Goal: Check status

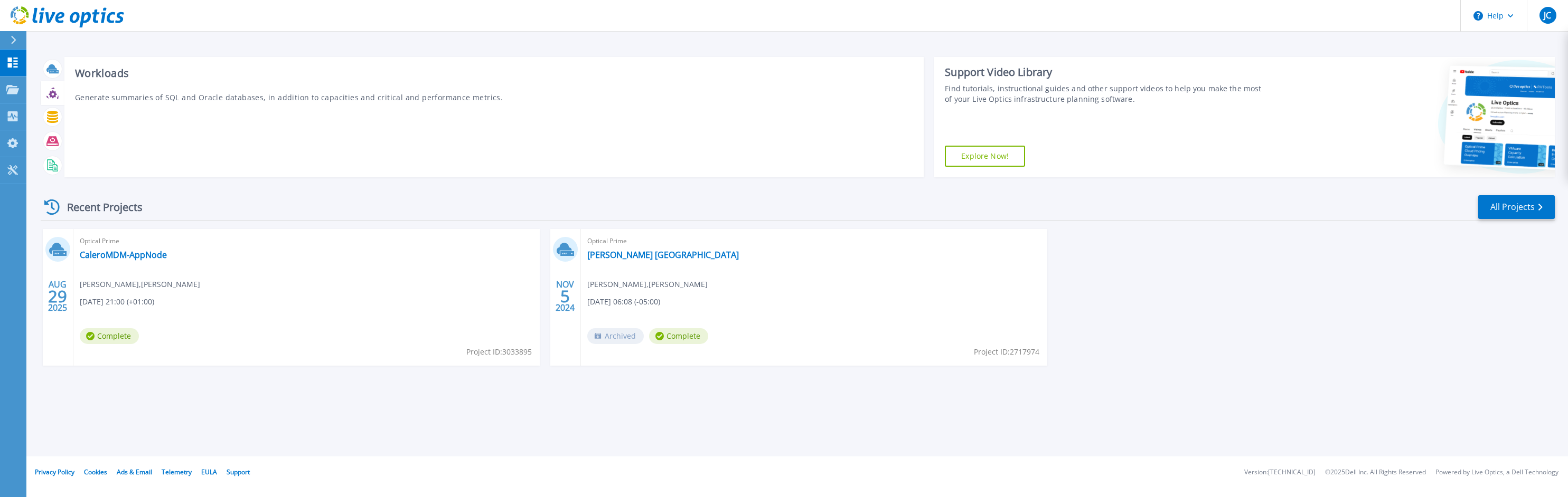
click at [52, 96] on icon at bounding box center [52, 94] width 8 height 8
click at [20, 89] on div "Projects" at bounding box center [31, 89] width 49 height 9
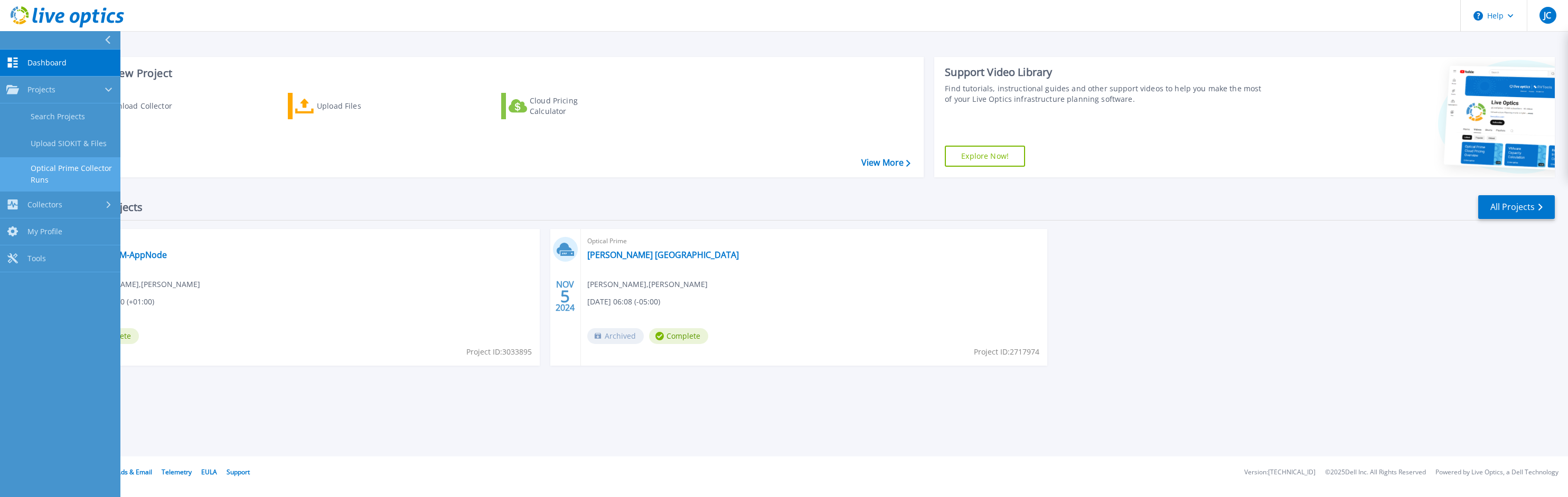
click at [72, 173] on link "Optical Prime Collector Runs" at bounding box center [60, 174] width 120 height 34
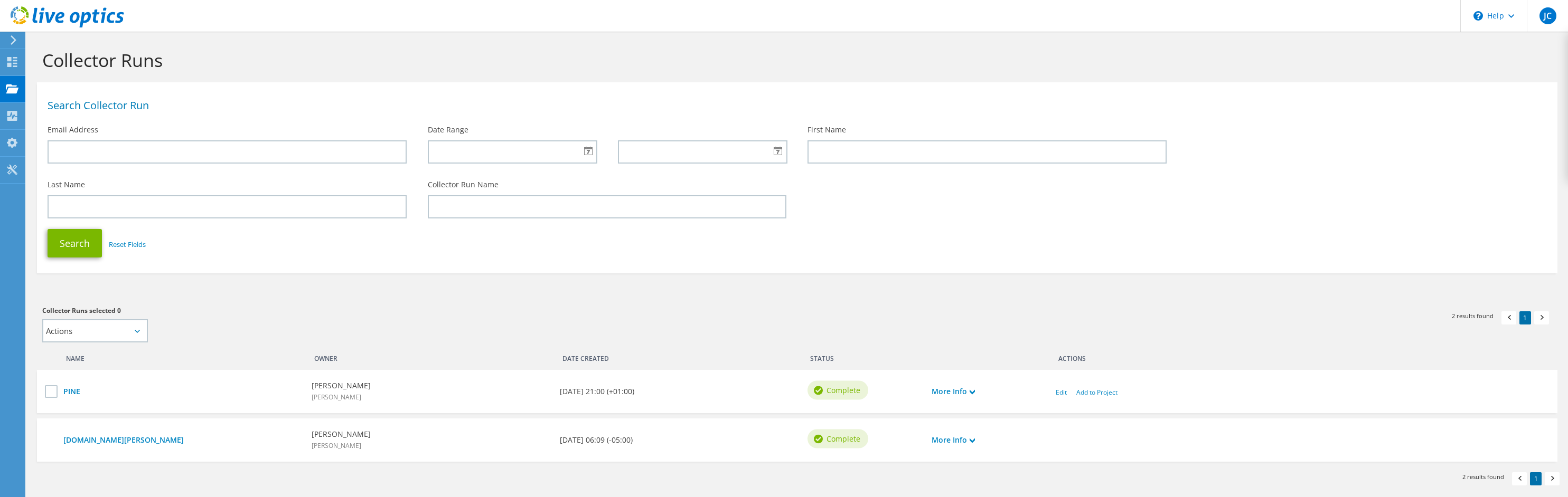
click at [15, 40] on use at bounding box center [13, 40] width 6 height 9
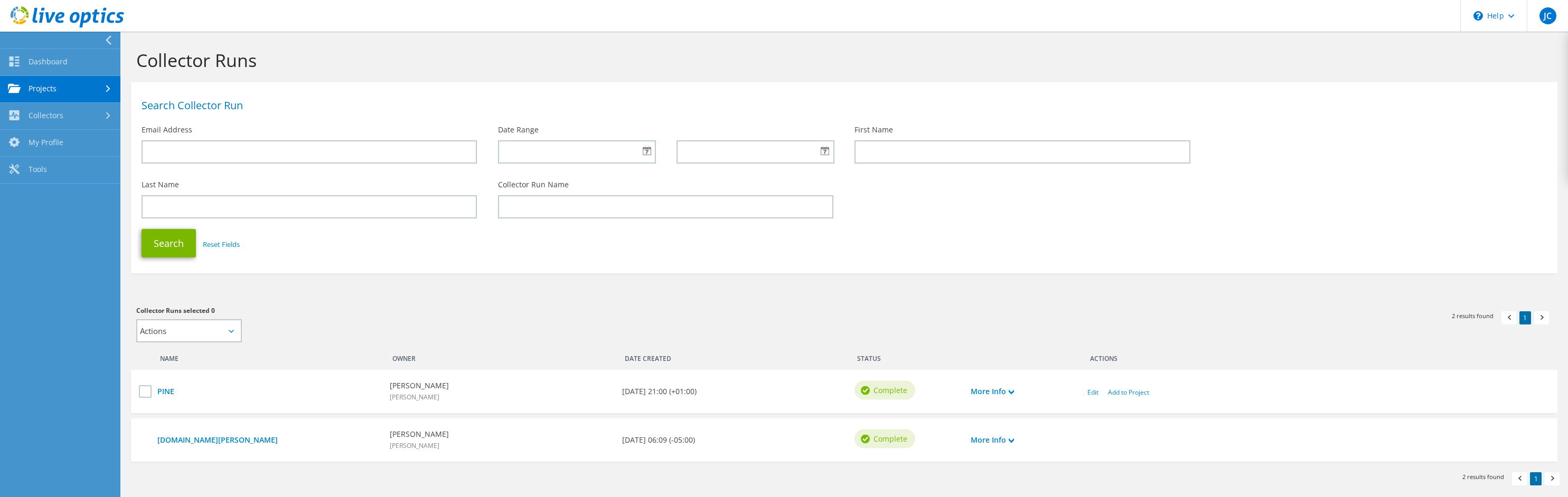
scroll to position [44, 0]
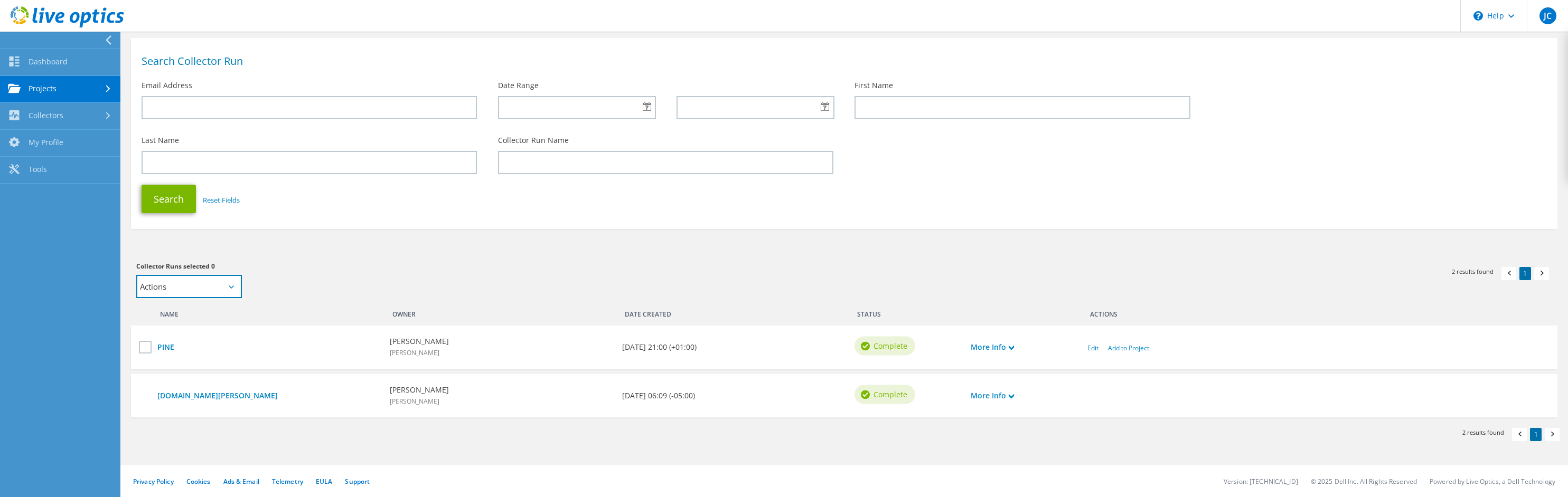
click at [136, 275] on select "Actions Add to new project Add to existing project" at bounding box center [189, 287] width 106 height 23
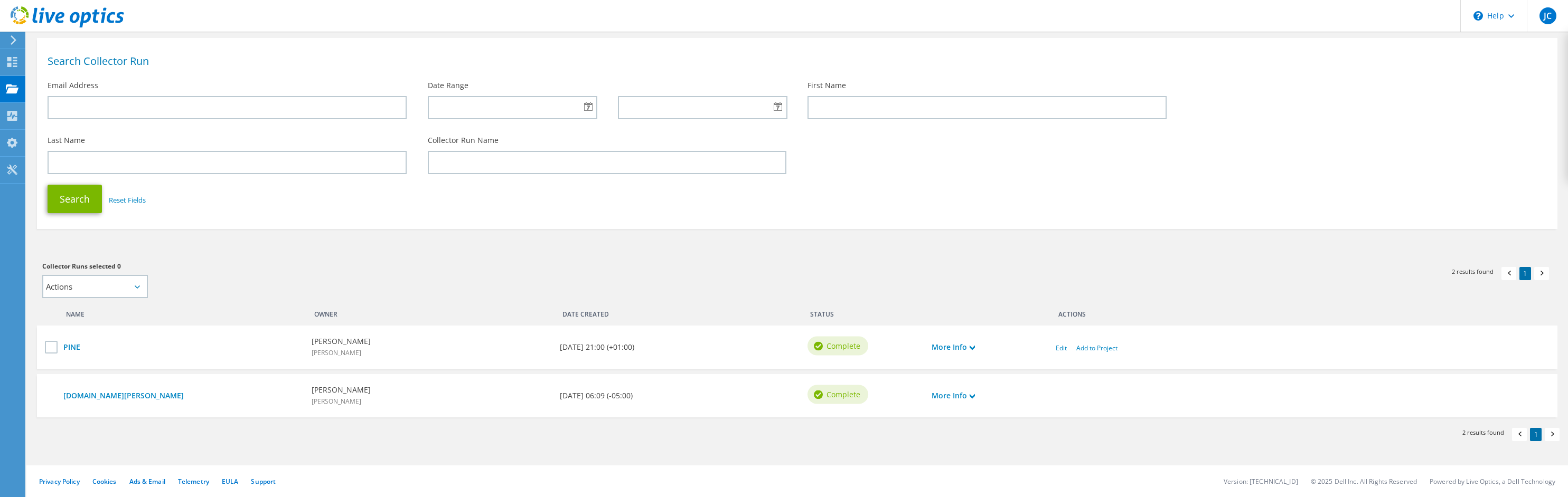
click at [320, 270] on h3 "Collector Runs selected 0" at bounding box center [414, 266] width 744 height 11
click at [13, 64] on use at bounding box center [13, 62] width 10 height 10
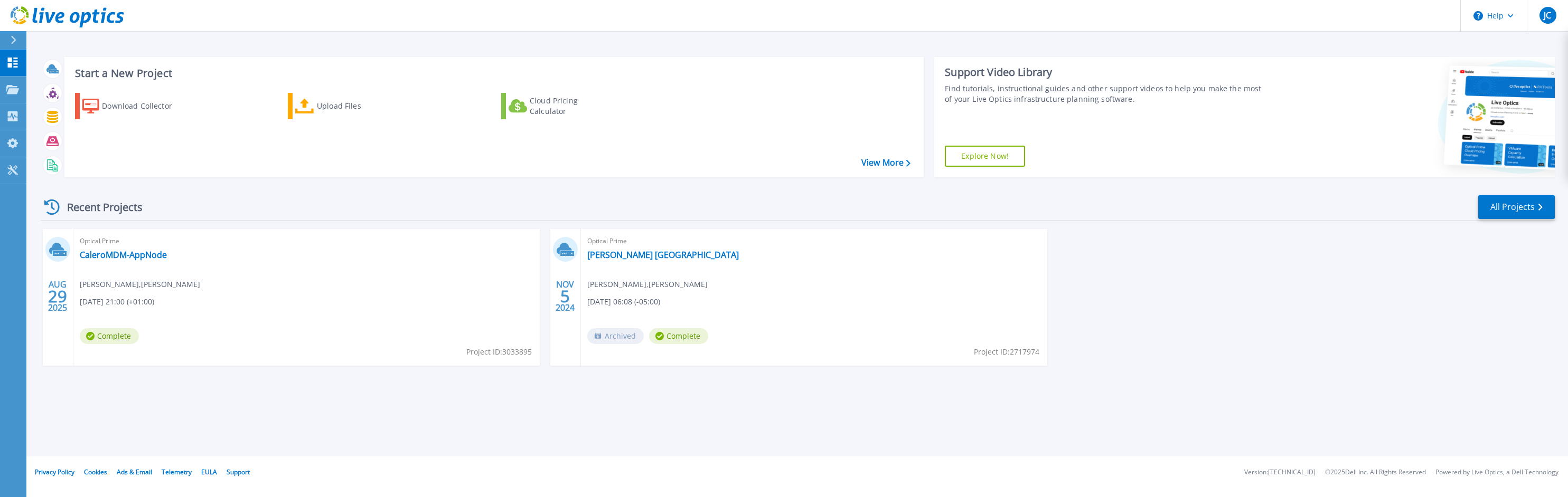
click at [891, 171] on div "Download Collector Upload Files Cloud Pricing Calculator" at bounding box center [493, 128] width 852 height 88
click at [891, 164] on link "View More" at bounding box center [886, 163] width 49 height 10
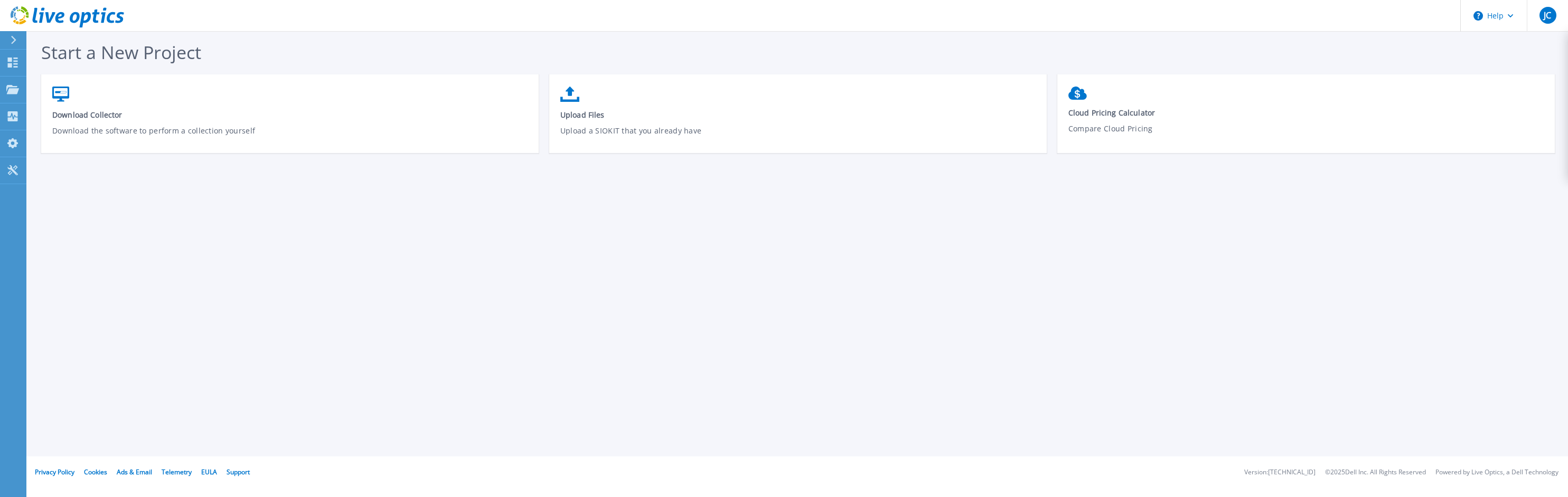
click at [780, 391] on div "Start a New Project Download Collector Download the software to perform a colle…" at bounding box center [797, 228] width 1542 height 457
click at [251, 222] on div "Start a New Project Download Collector Download the software to perform a colle…" at bounding box center [797, 228] width 1542 height 457
click at [17, 65] on icon at bounding box center [13, 62] width 13 height 10
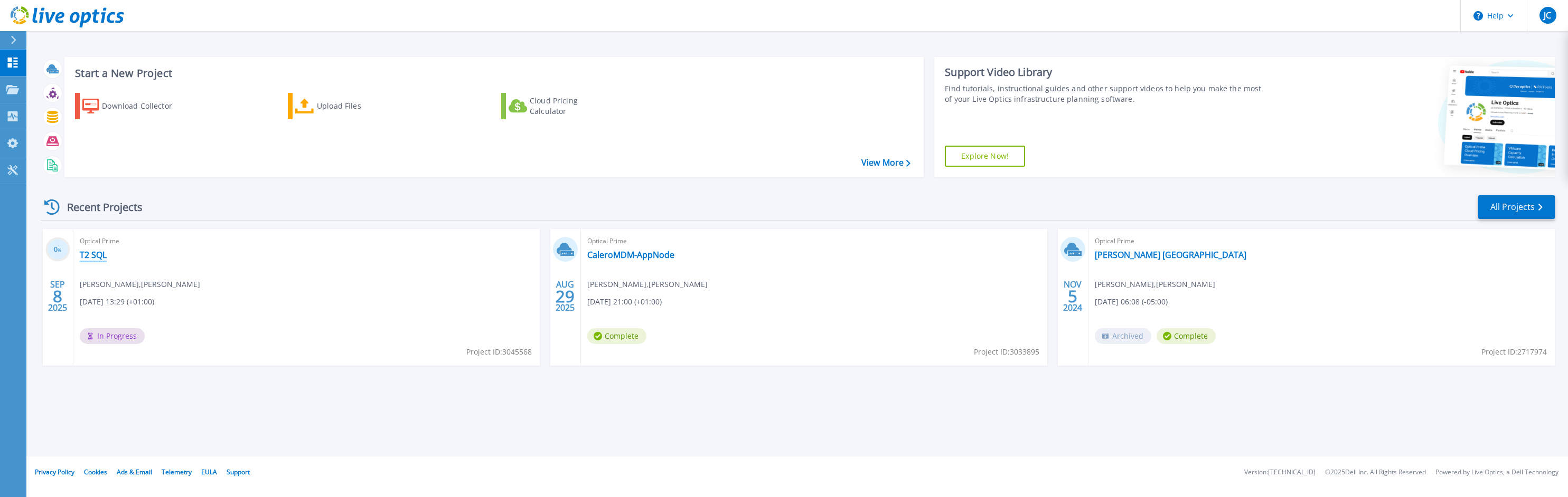
click at [95, 255] on link "T2 SQL" at bounding box center [93, 254] width 27 height 11
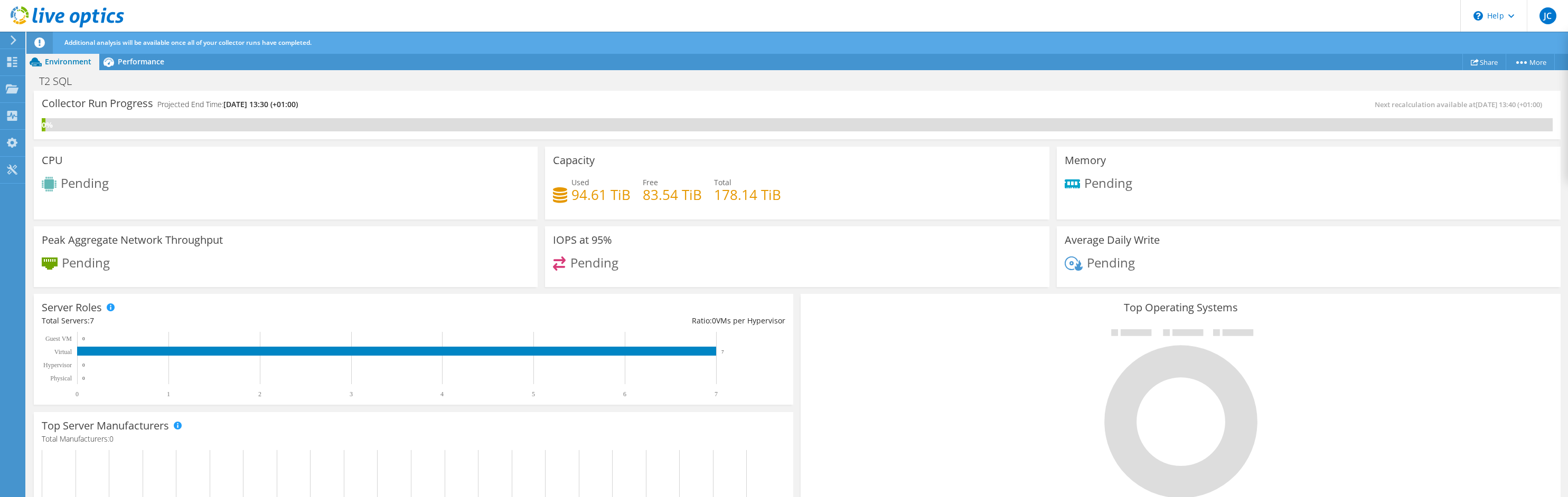
scroll to position [91, 0]
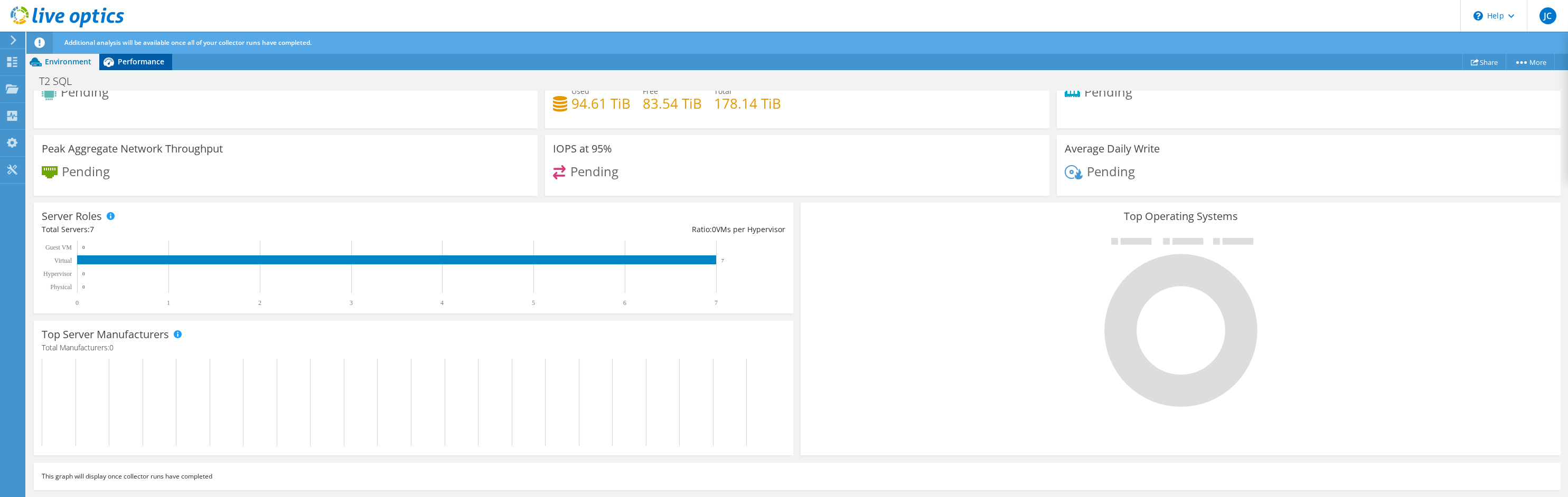
click at [122, 64] on span "Performance" at bounding box center [141, 62] width 47 height 10
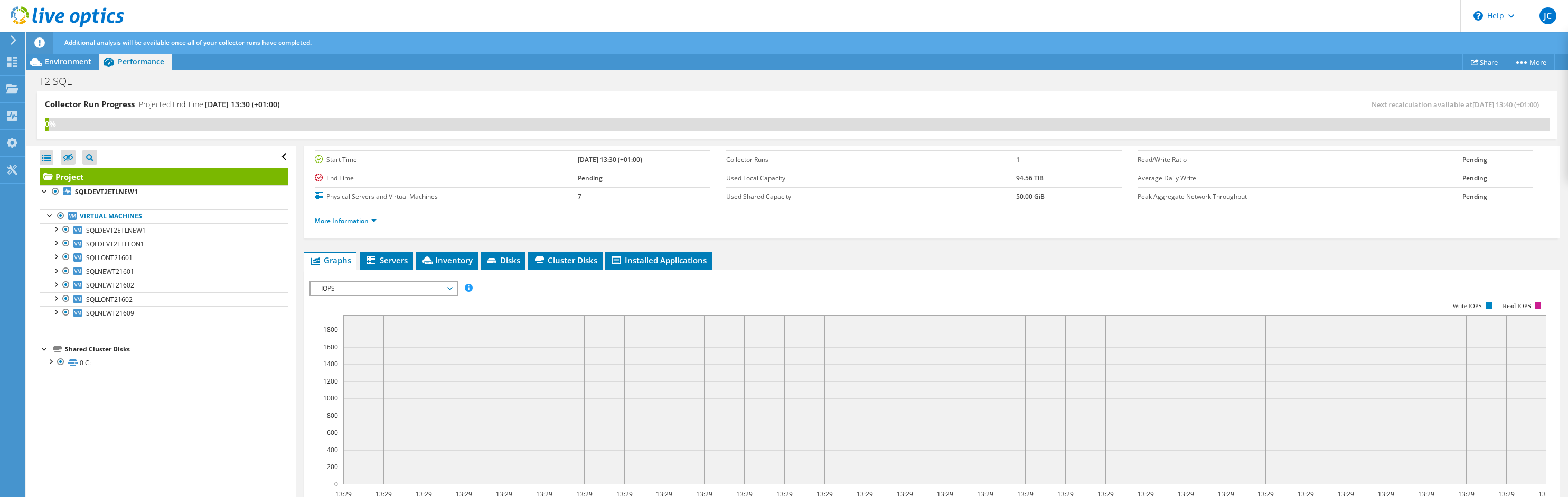
scroll to position [0, 0]
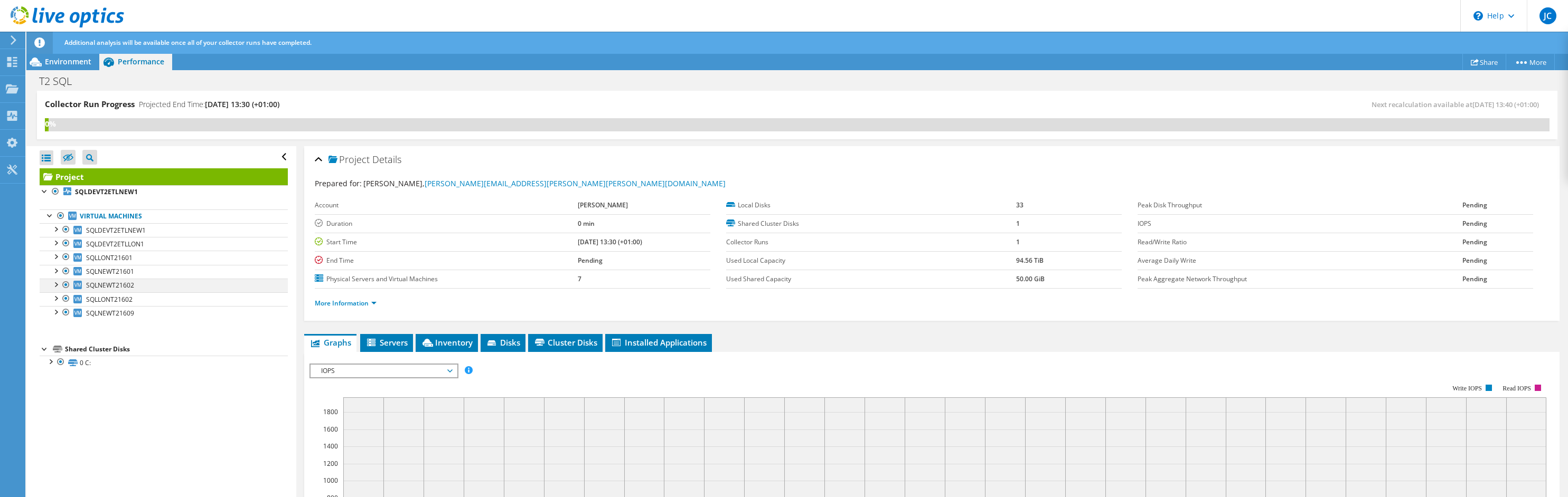
click at [54, 285] on div at bounding box center [55, 283] width 11 height 11
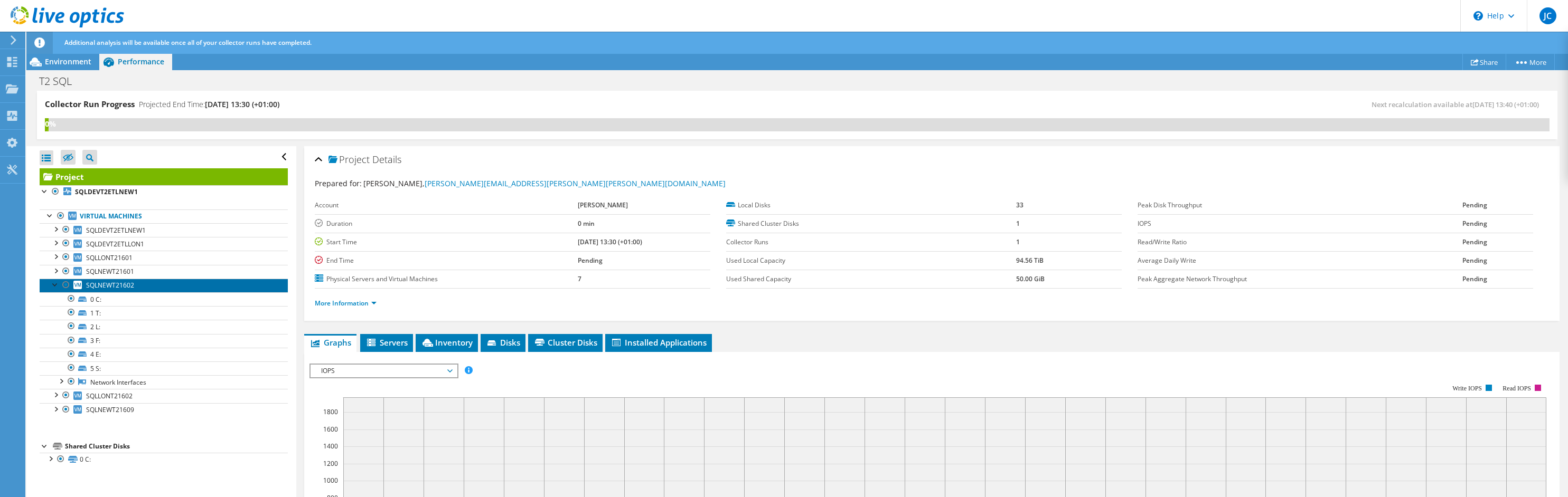
click at [117, 287] on span "SQLNEWT21602" at bounding box center [110, 285] width 48 height 9
